Goal: Check status: Check status

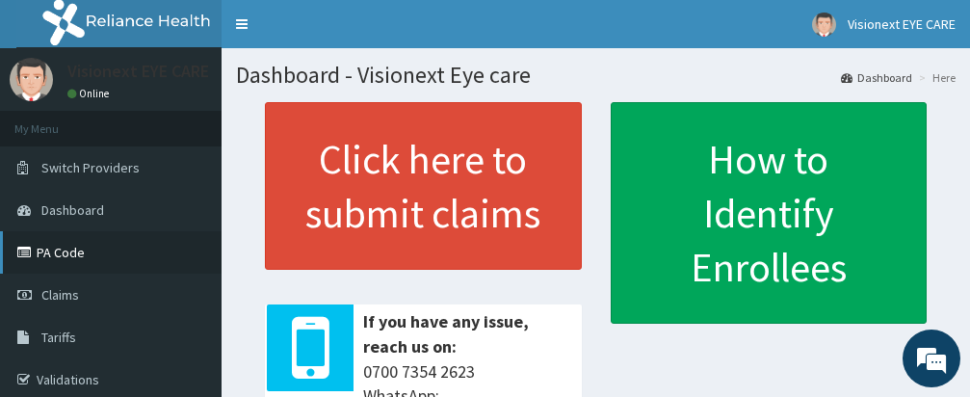
click at [91, 256] on link "PA Code" at bounding box center [110, 252] width 221 height 42
click at [88, 256] on link "PA Code" at bounding box center [110, 252] width 221 height 42
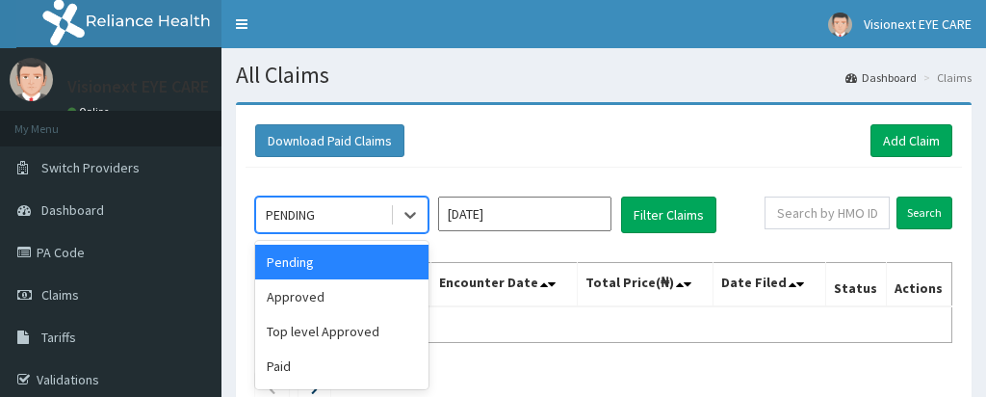
click at [352, 279] on div "Approved" at bounding box center [341, 296] width 173 height 35
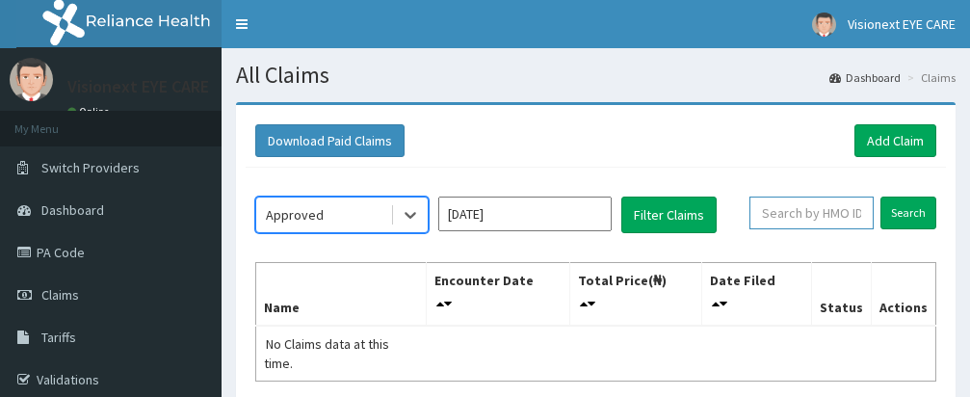
click at [827, 216] on input "text" at bounding box center [811, 212] width 124 height 33
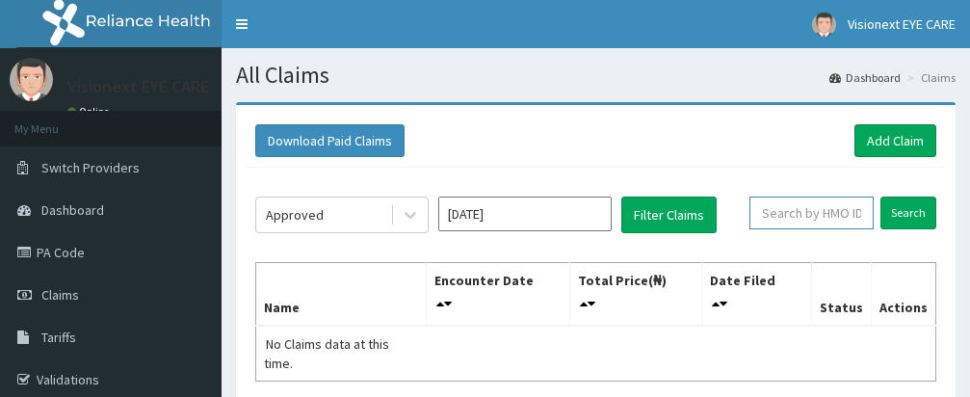
paste input "PA/0AD34B"
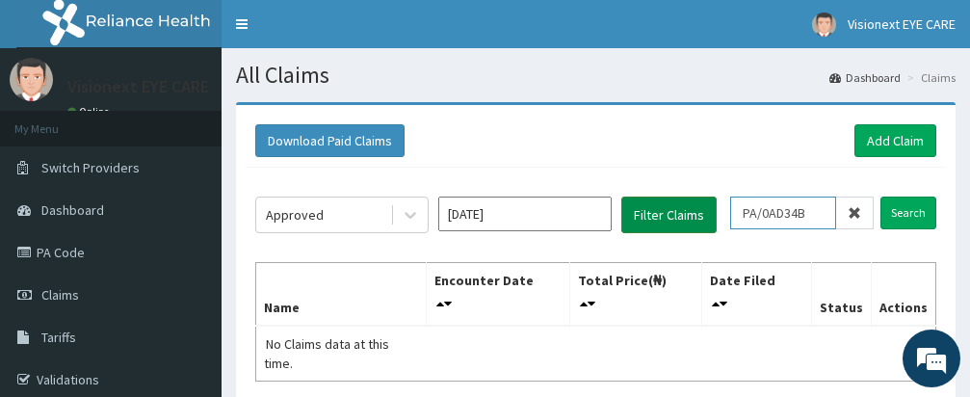
type input "PA/0AD34B"
click at [662, 204] on button "Filter Claims" at bounding box center [668, 214] width 95 height 37
click at [661, 211] on button "Filter Claims" at bounding box center [668, 214] width 95 height 37
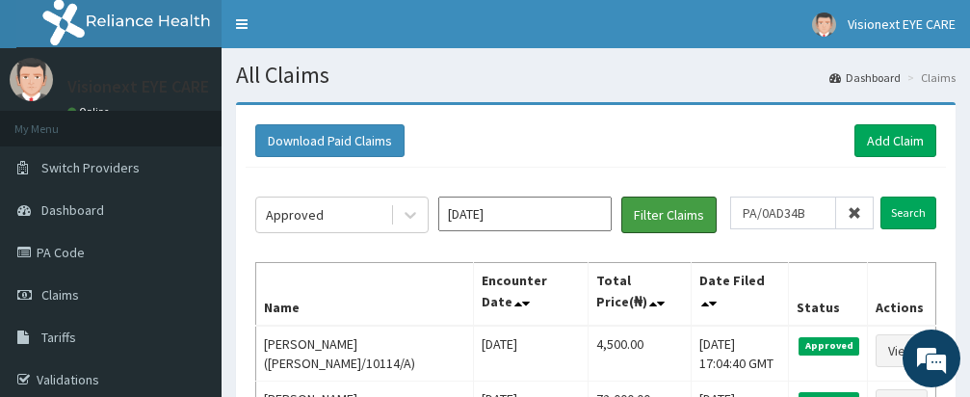
scroll to position [154, 0]
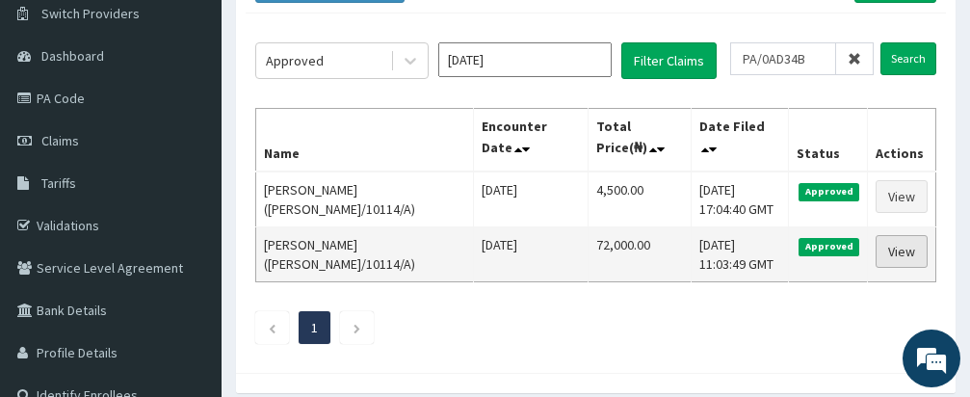
click at [904, 250] on link "View" at bounding box center [901, 251] width 52 height 33
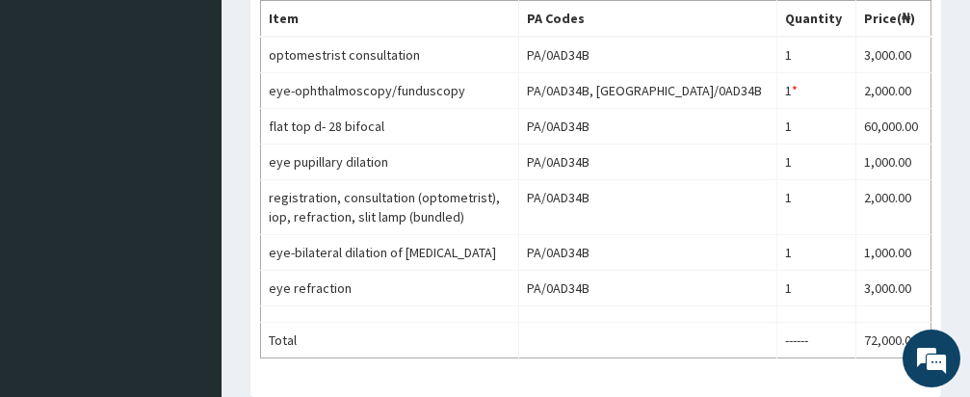
scroll to position [633, 0]
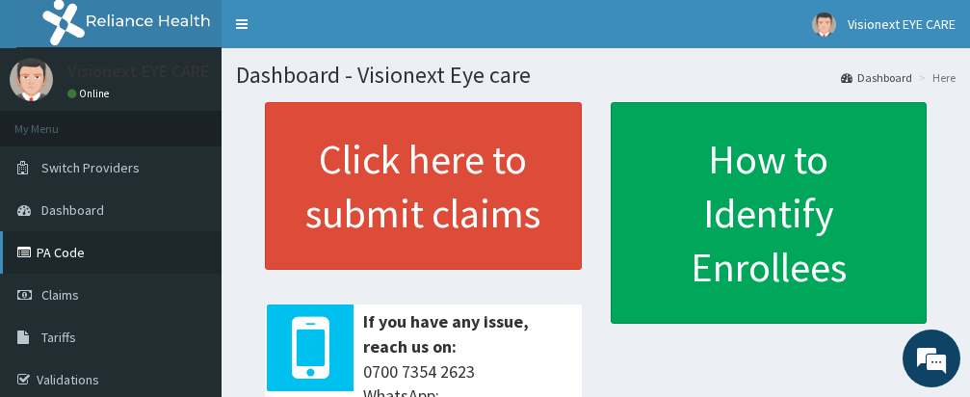
click at [94, 243] on link "PA Code" at bounding box center [110, 252] width 221 height 42
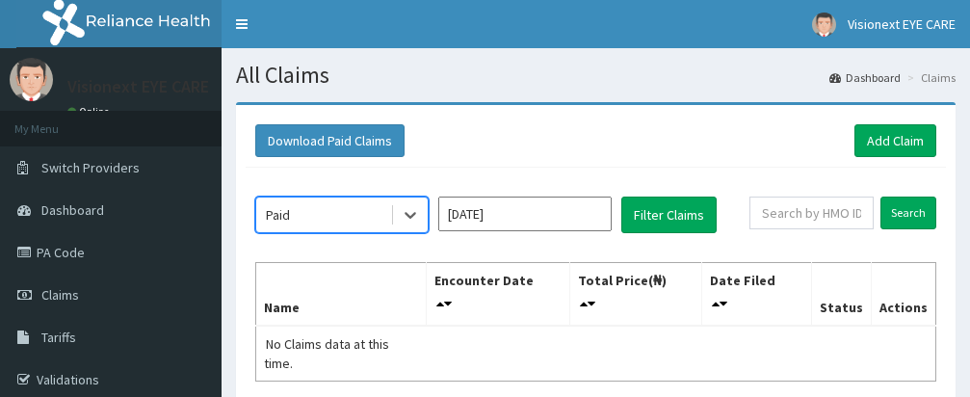
click at [556, 221] on input "[DATE]" at bounding box center [524, 213] width 173 height 35
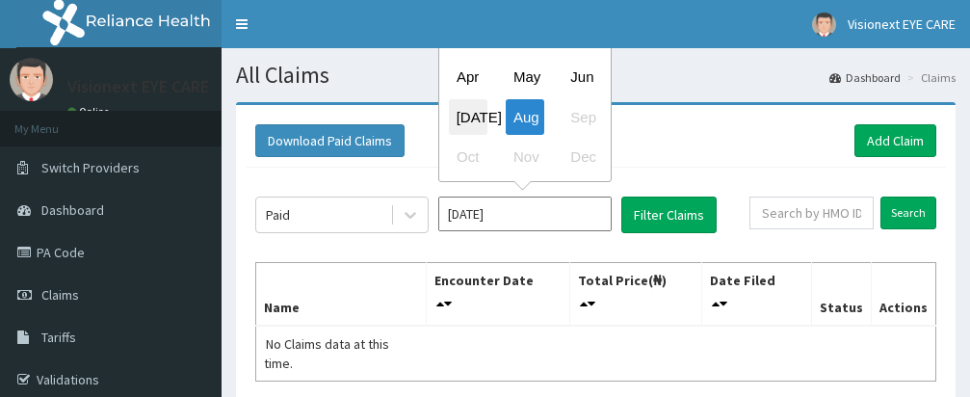
click at [477, 121] on div "[DATE]" at bounding box center [468, 117] width 39 height 36
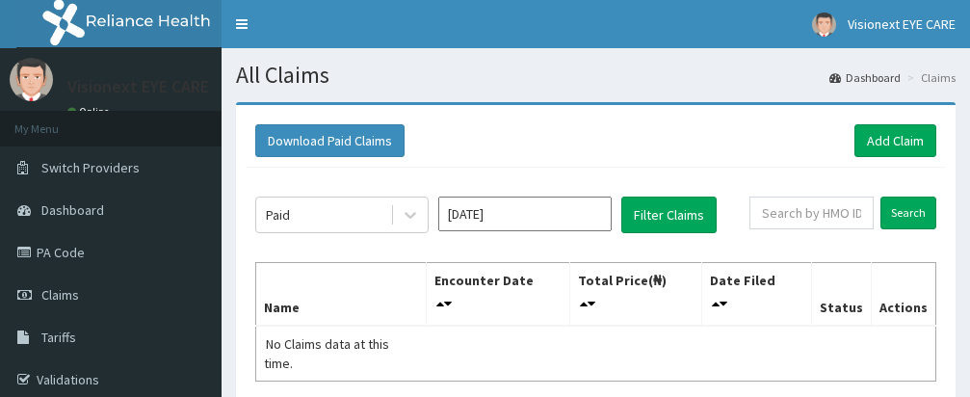
type input "[DATE]"
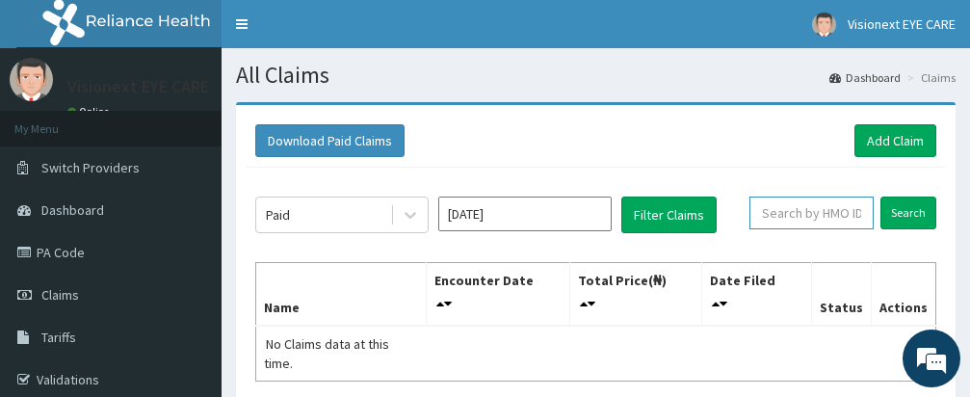
click at [826, 219] on input "text" at bounding box center [811, 212] width 124 height 33
paste input "PA/52F4D2"
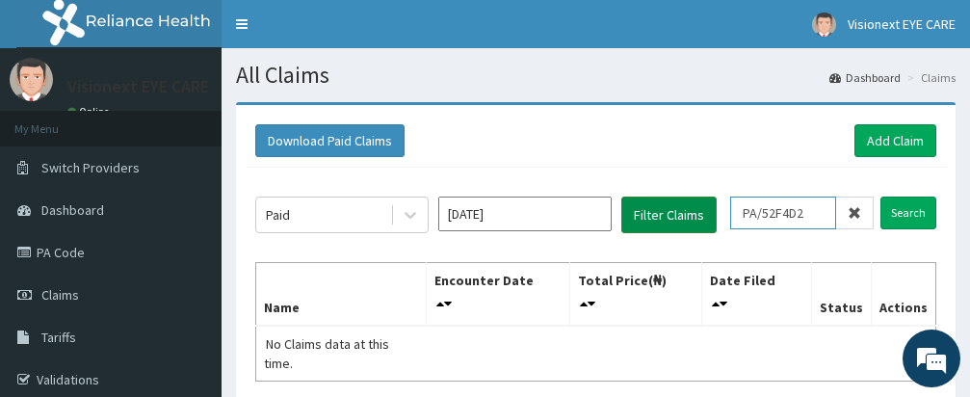
type input "PA/52F4D2"
click at [685, 210] on button "Filter Claims" at bounding box center [668, 214] width 95 height 37
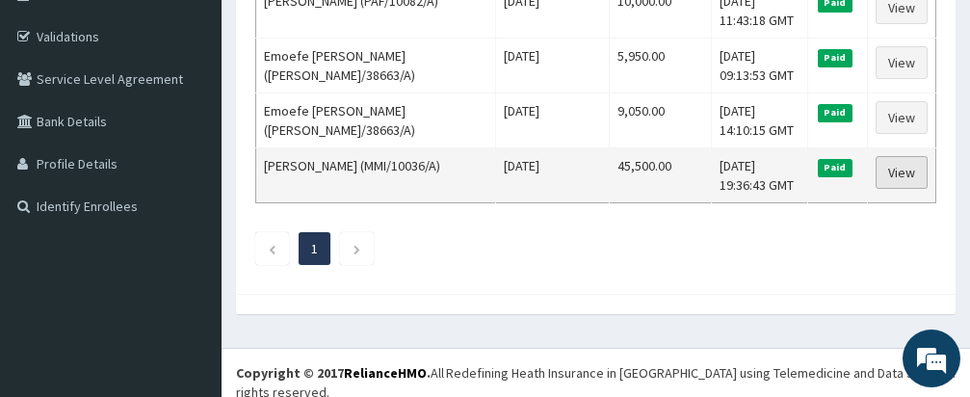
click at [897, 176] on link "View" at bounding box center [901, 172] width 52 height 33
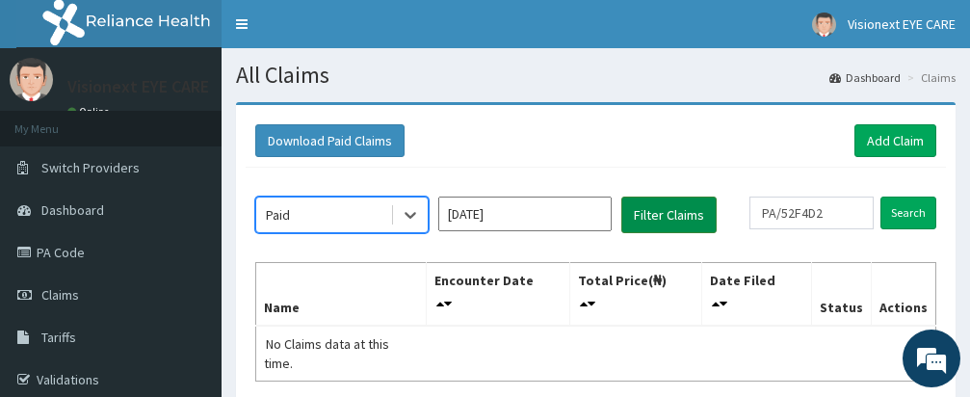
click at [663, 211] on button "Filter Claims" at bounding box center [668, 214] width 95 height 37
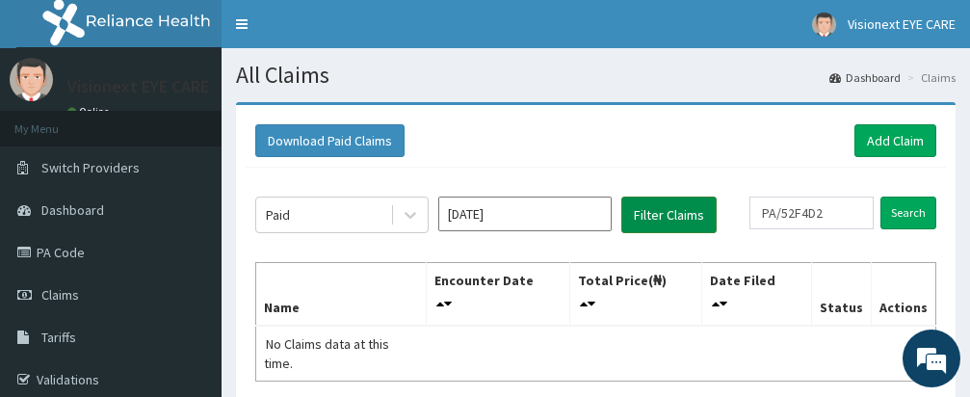
click at [665, 215] on button "Filter Claims" at bounding box center [668, 214] width 95 height 37
click at [666, 214] on button "Filter Claims" at bounding box center [668, 214] width 95 height 37
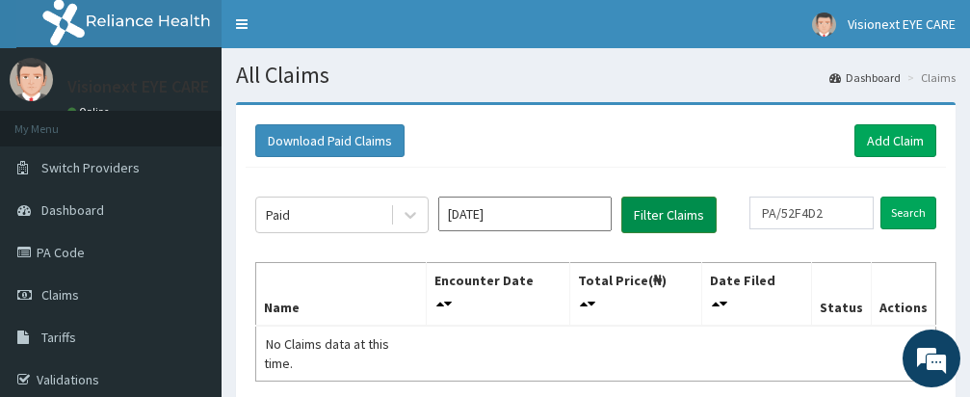
click at [686, 210] on button "Filter Claims" at bounding box center [668, 214] width 95 height 37
click at [476, 213] on input "[DATE]" at bounding box center [524, 213] width 173 height 35
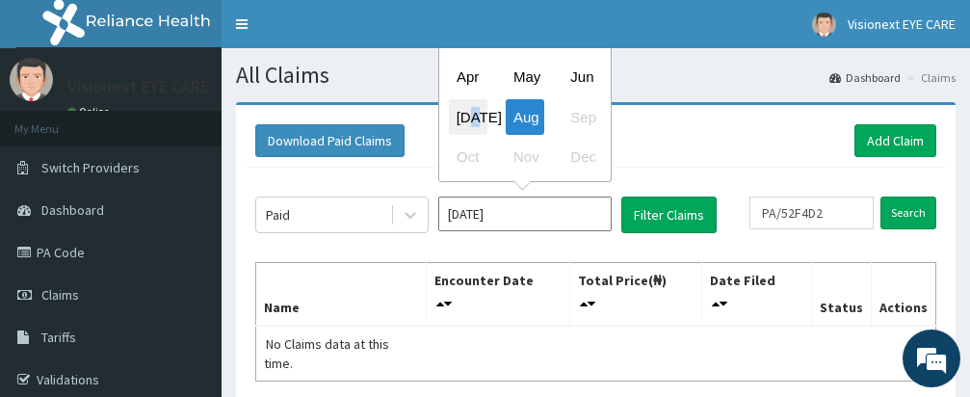
click at [480, 118] on div "[DATE]" at bounding box center [468, 117] width 39 height 36
type input "[DATE]"
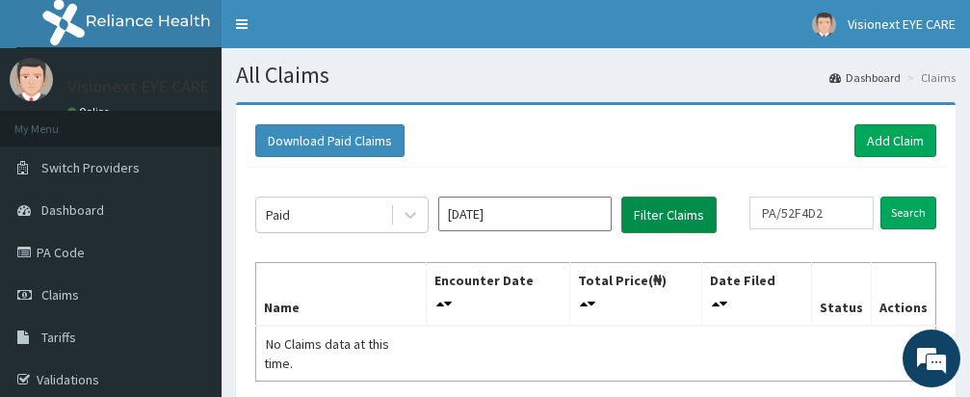
click at [690, 219] on button "Filter Claims" at bounding box center [668, 214] width 95 height 37
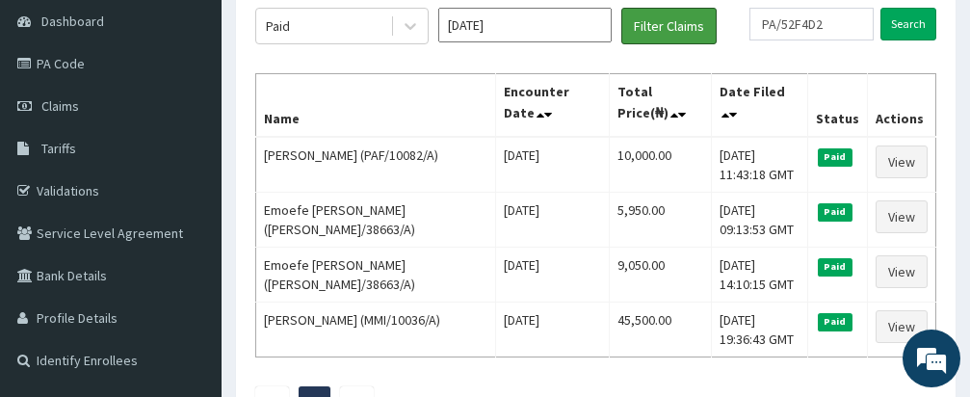
scroll to position [193, 0]
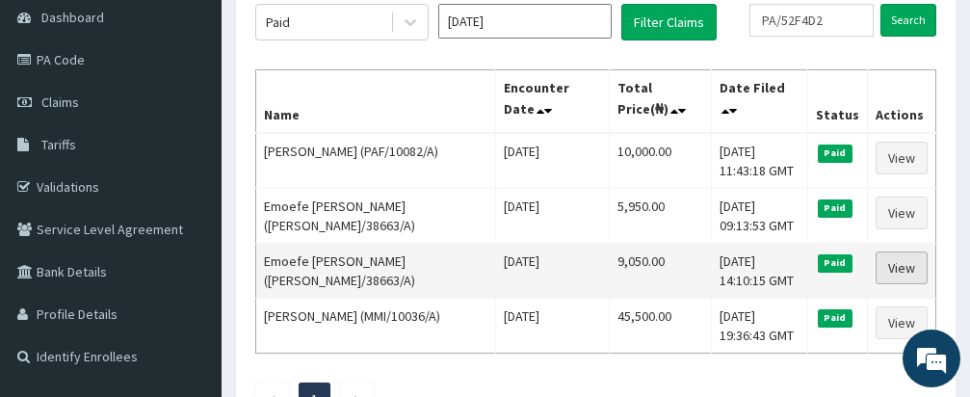
click at [901, 268] on link "View" at bounding box center [901, 267] width 52 height 33
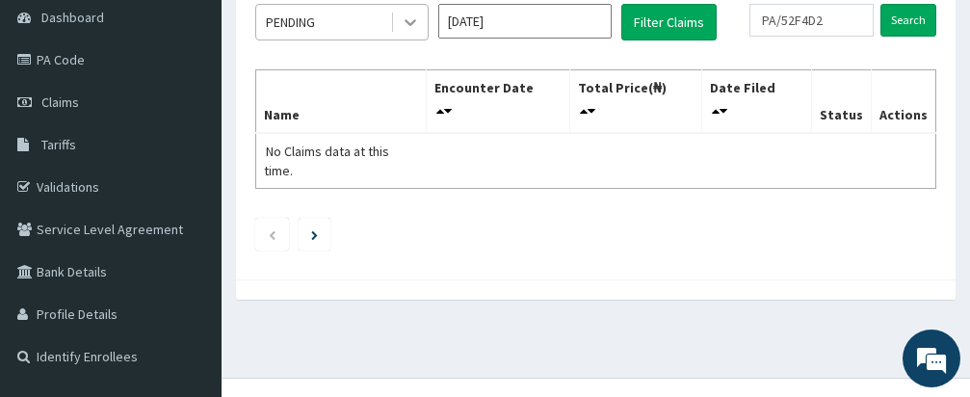
click at [405, 17] on icon at bounding box center [410, 22] width 19 height 19
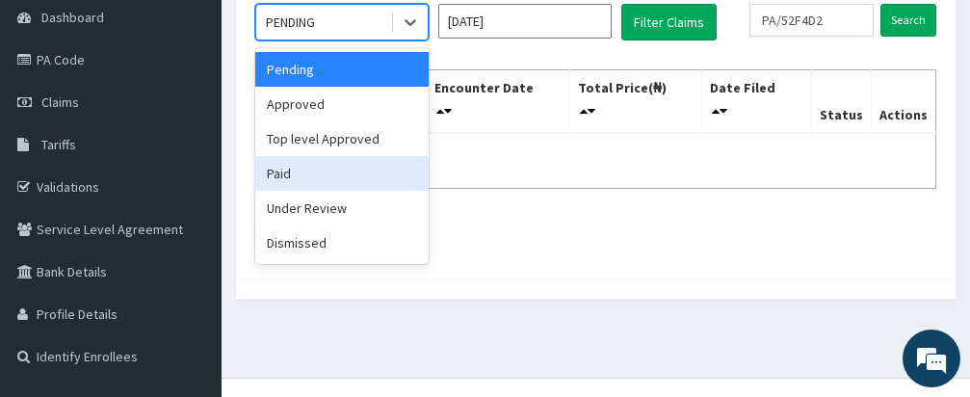
click at [308, 174] on div "Paid" at bounding box center [341, 173] width 173 height 35
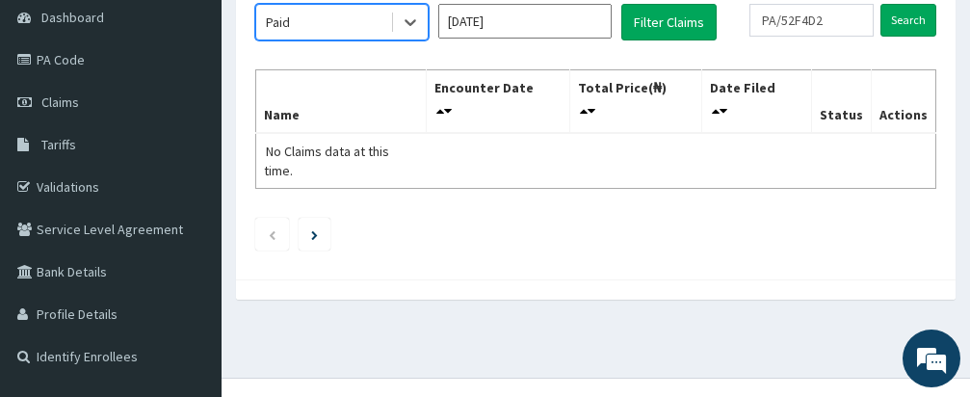
click at [503, 23] on input "[DATE]" at bounding box center [524, 21] width 173 height 35
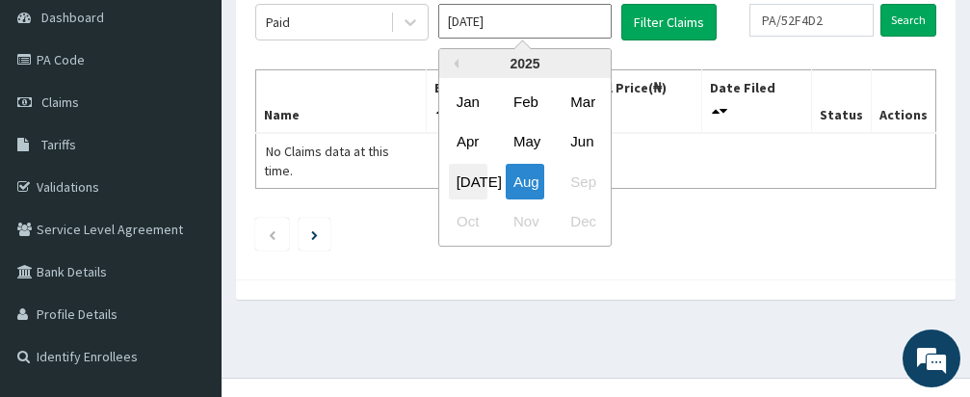
click at [469, 177] on div "[DATE]" at bounding box center [468, 182] width 39 height 36
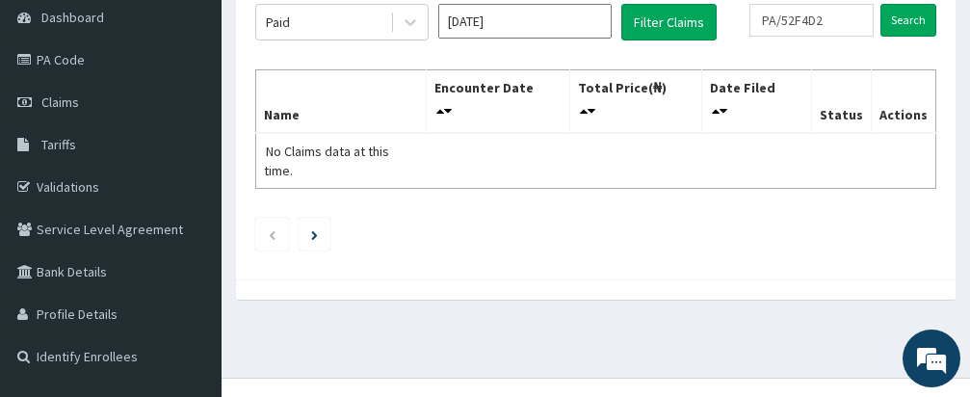
type input "[DATE]"
click at [650, 24] on button "Filter Claims" at bounding box center [668, 22] width 95 height 37
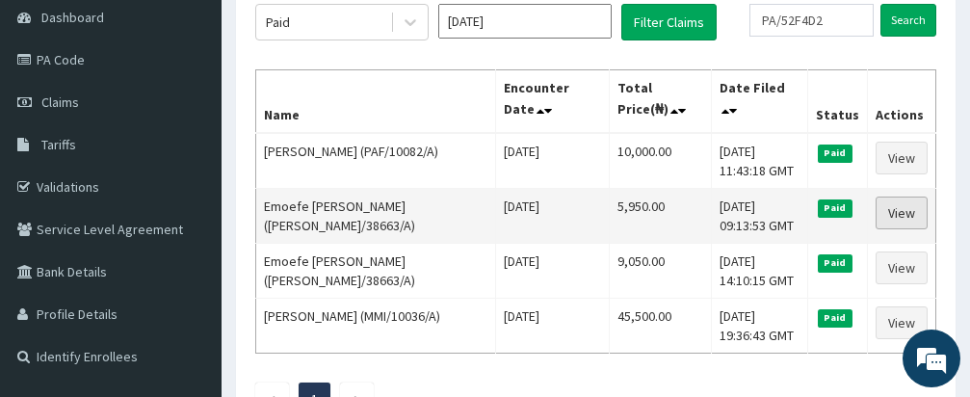
click at [903, 213] on link "View" at bounding box center [901, 212] width 52 height 33
